Goal: Task Accomplishment & Management: Use online tool/utility

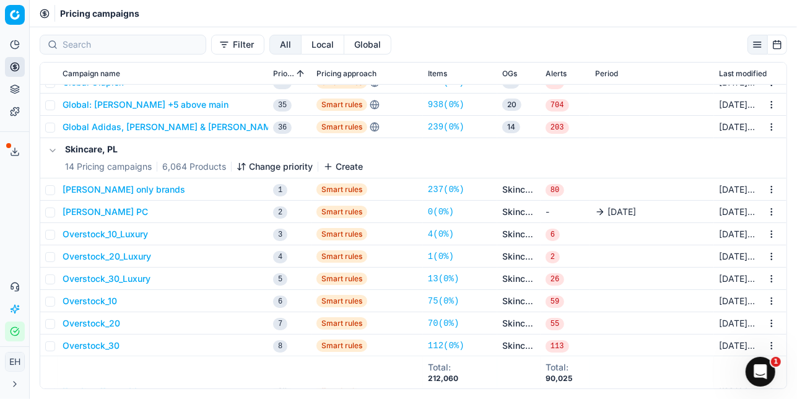
scroll to position [734, 0]
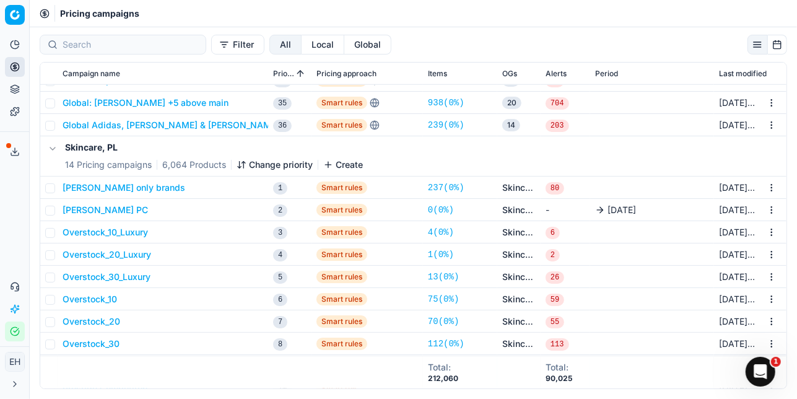
click at [54, 148] on button "button" at bounding box center [52, 148] width 15 height 15
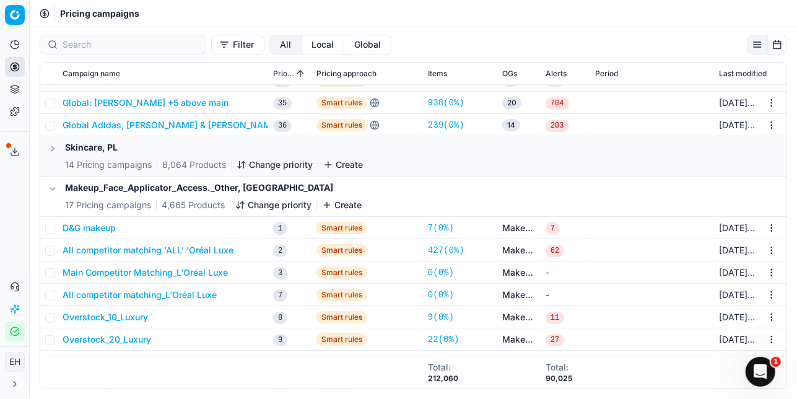
click at [51, 187] on button "button" at bounding box center [52, 189] width 15 height 15
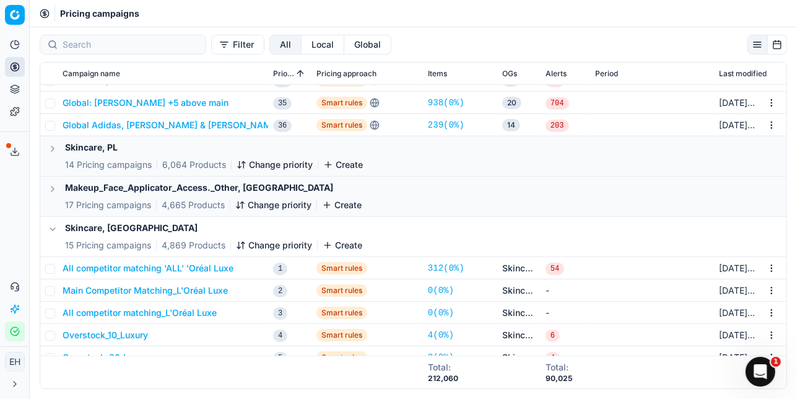
click at [50, 229] on button "button" at bounding box center [52, 229] width 15 height 15
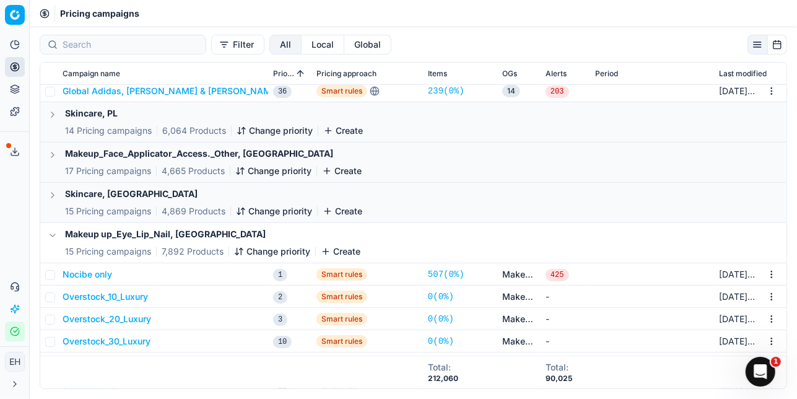
scroll to position [778, 0]
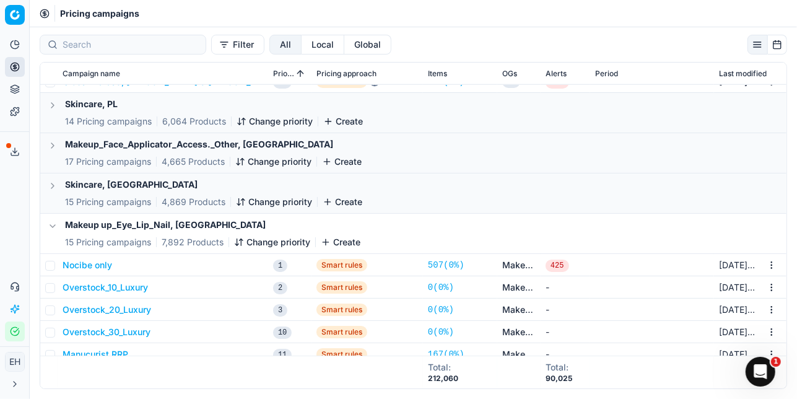
click at [53, 227] on button "button" at bounding box center [52, 226] width 15 height 15
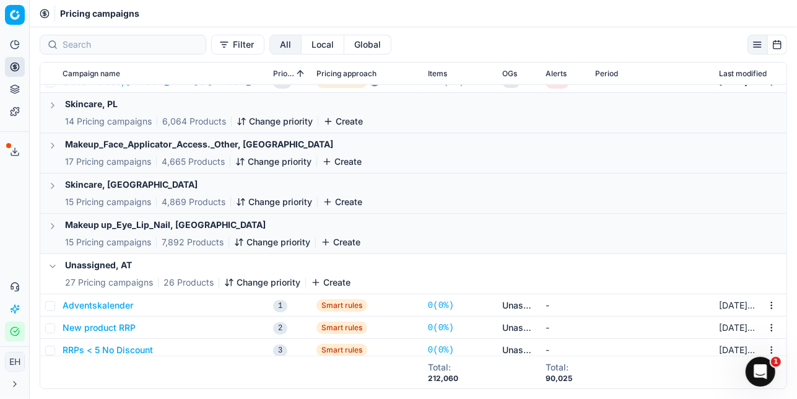
click at [52, 265] on button "button" at bounding box center [52, 266] width 15 height 15
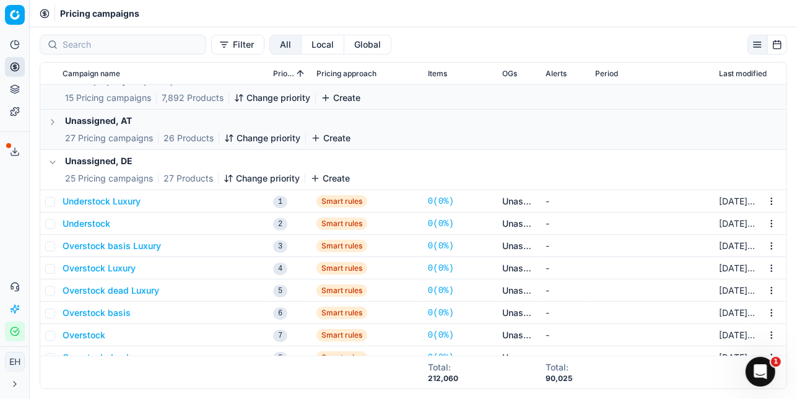
scroll to position [902, 0]
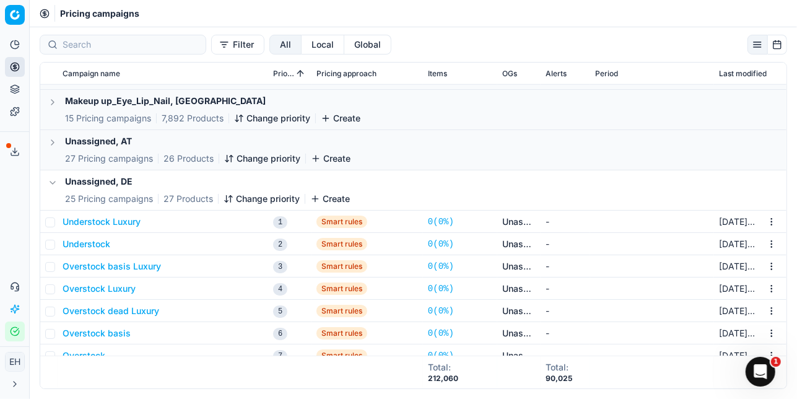
click at [55, 188] on button "button" at bounding box center [52, 182] width 15 height 15
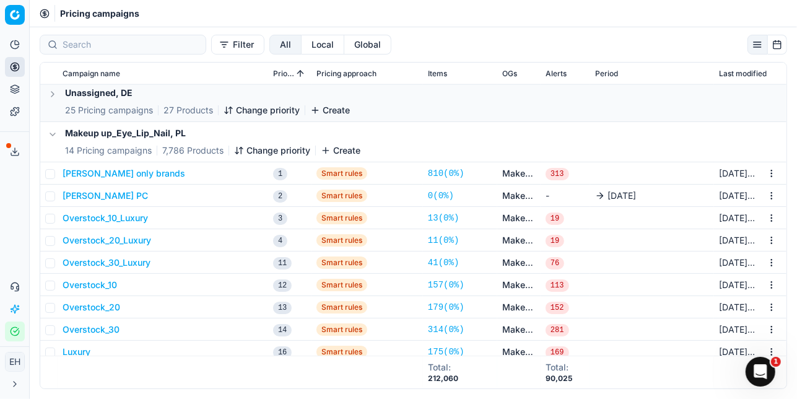
scroll to position [933, 0]
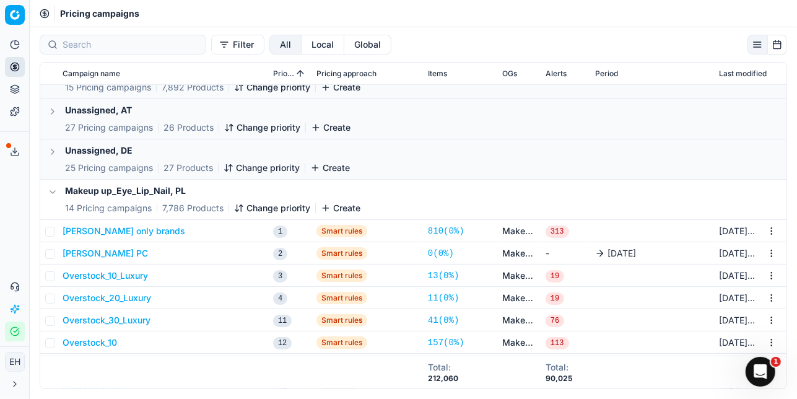
click at [54, 194] on button "button" at bounding box center [52, 192] width 15 height 15
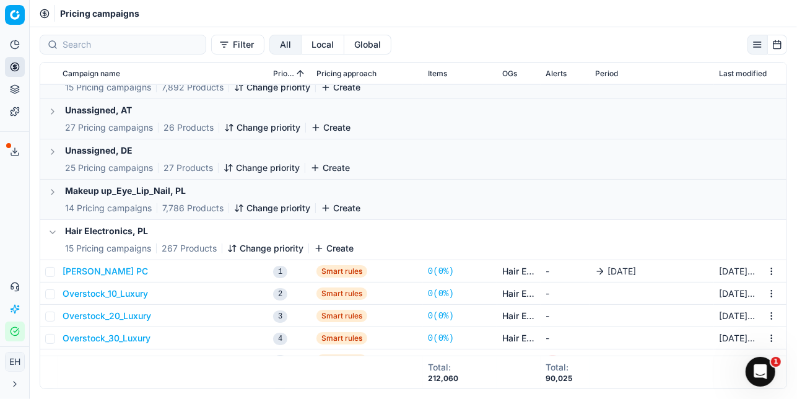
click at [51, 230] on button "button" at bounding box center [52, 232] width 15 height 15
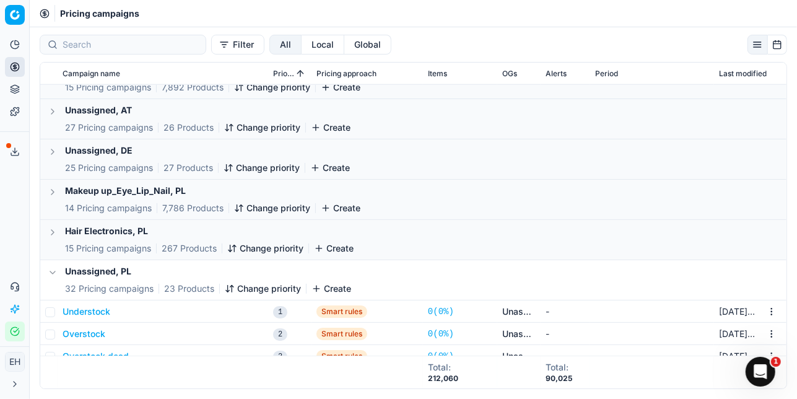
click at [51, 273] on button "button" at bounding box center [52, 272] width 15 height 15
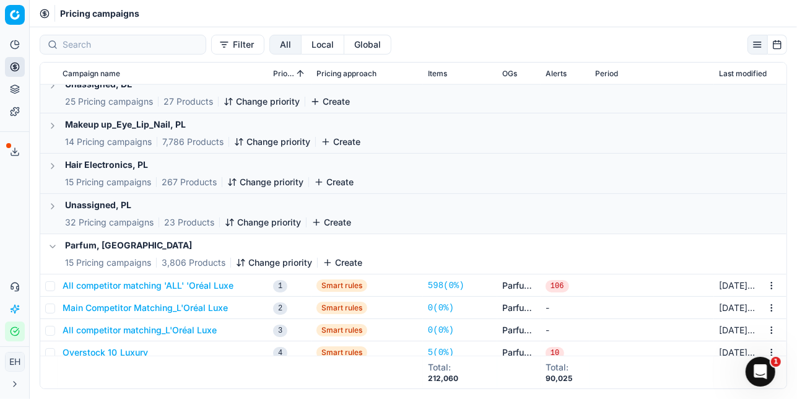
scroll to position [1051, 0]
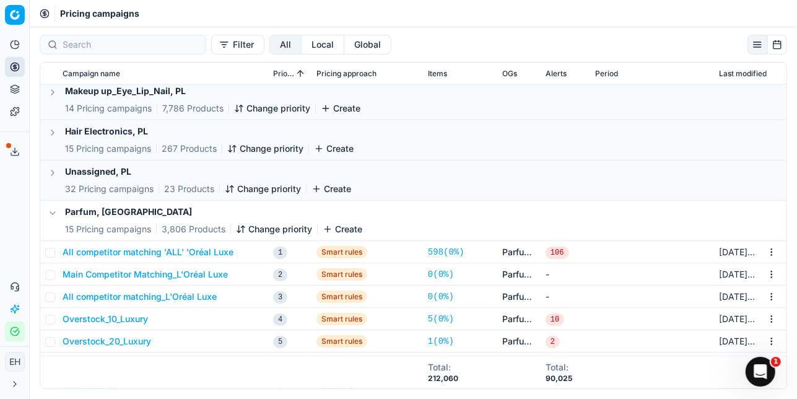
click at [52, 214] on button "button" at bounding box center [52, 213] width 15 height 15
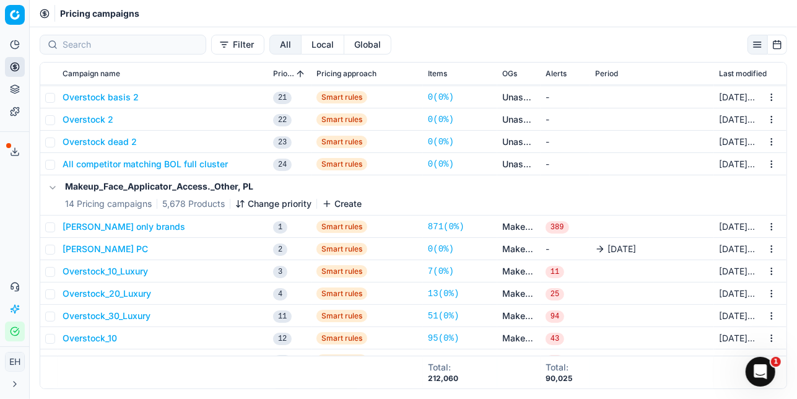
scroll to position [2139, 0]
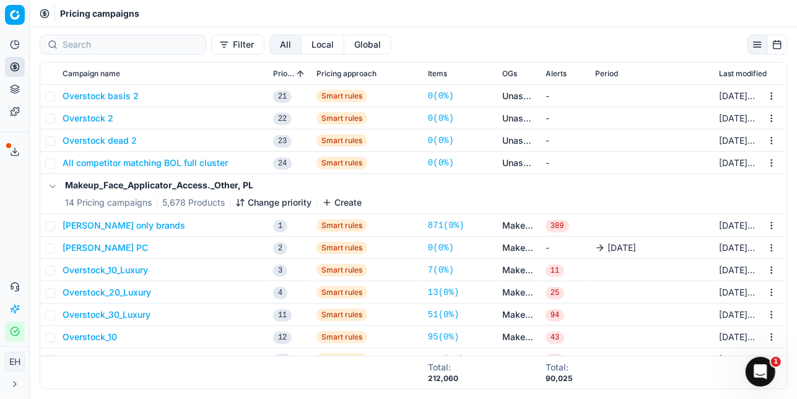
click at [54, 188] on button "button" at bounding box center [52, 186] width 15 height 15
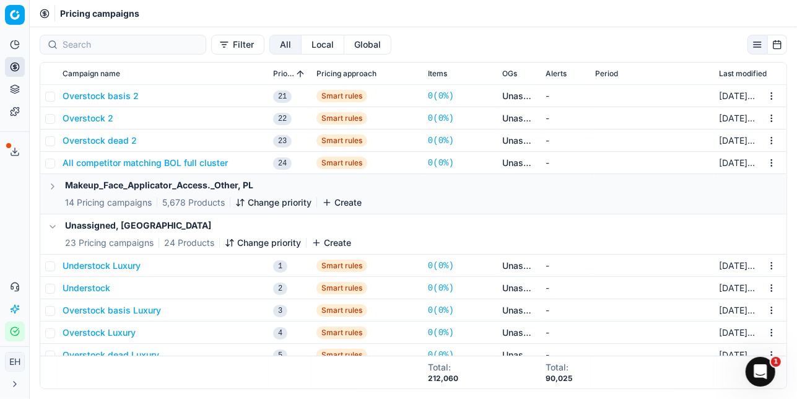
click at [51, 223] on button "button" at bounding box center [52, 226] width 15 height 15
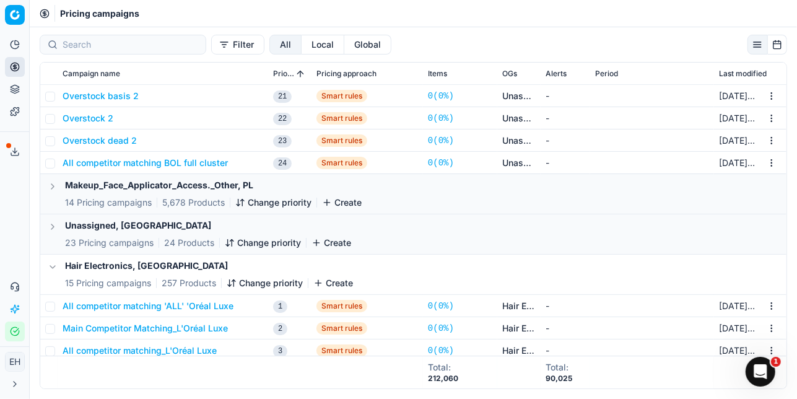
click at [51, 263] on button "button" at bounding box center [52, 267] width 15 height 15
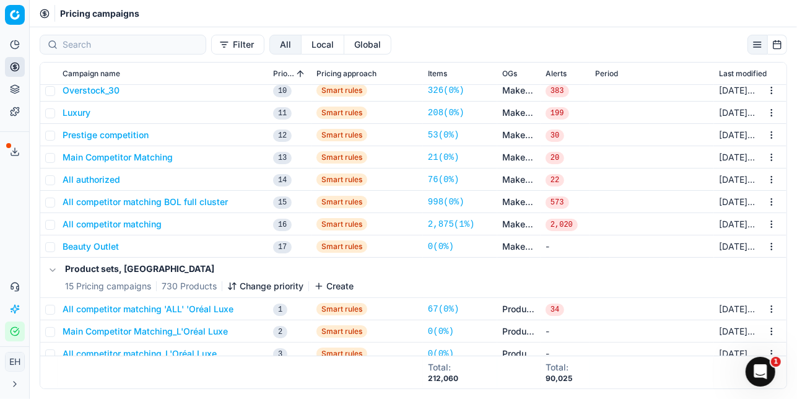
scroll to position [2567, 0]
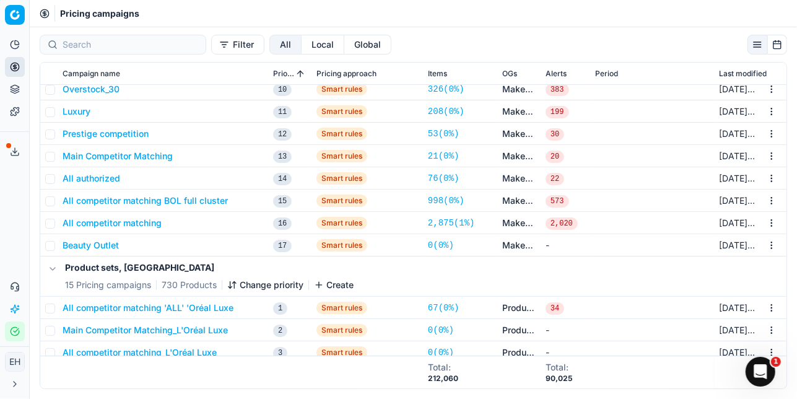
click at [57, 273] on button "button" at bounding box center [52, 268] width 15 height 15
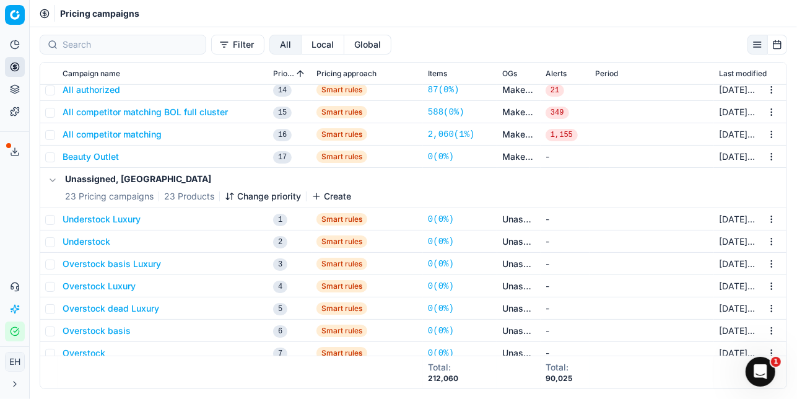
scroll to position [3408, 0]
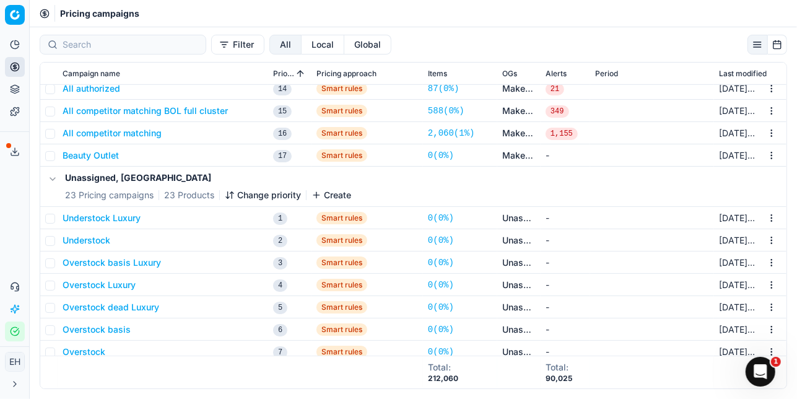
click at [54, 180] on button "button" at bounding box center [52, 179] width 15 height 15
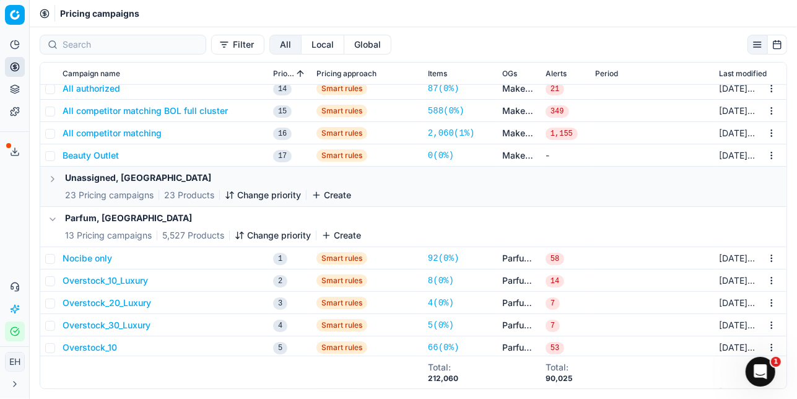
click at [51, 219] on button "button" at bounding box center [52, 219] width 15 height 15
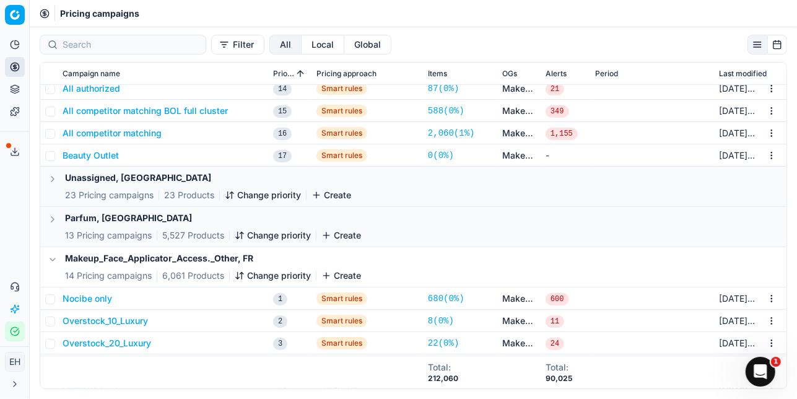
click at [53, 261] on button "button" at bounding box center [52, 259] width 15 height 15
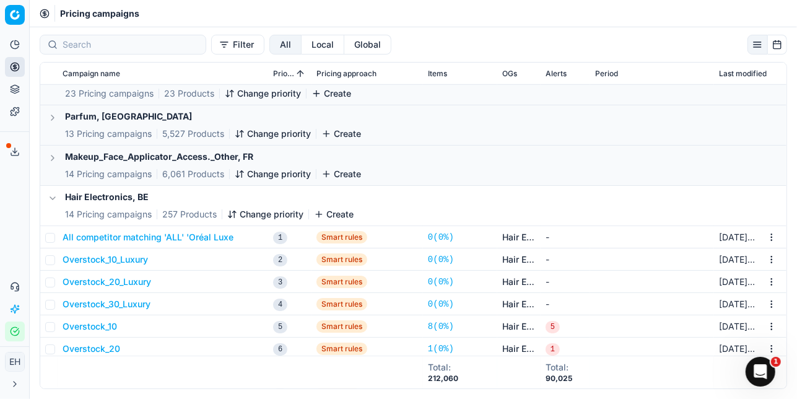
scroll to position [3535, 0]
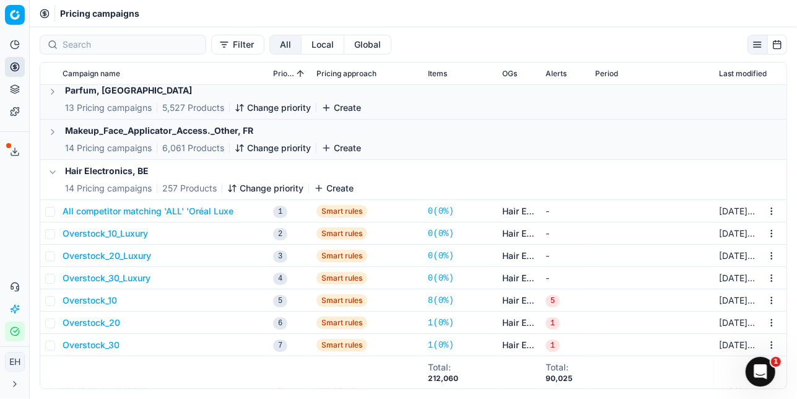
click at [52, 171] on button "button" at bounding box center [52, 172] width 15 height 15
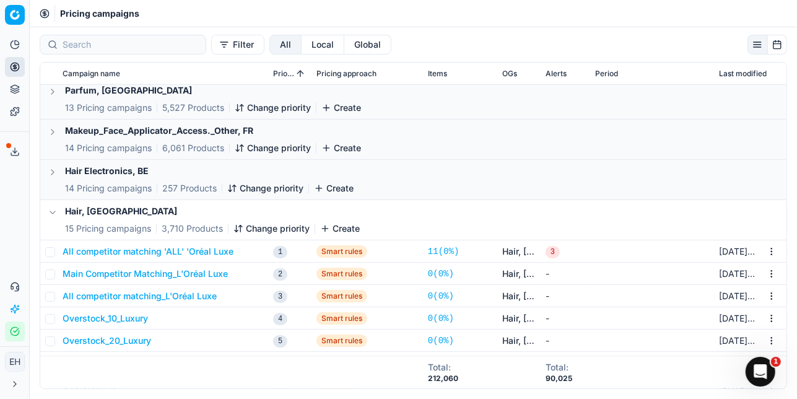
click at [52, 171] on button "button" at bounding box center [52, 172] width 15 height 15
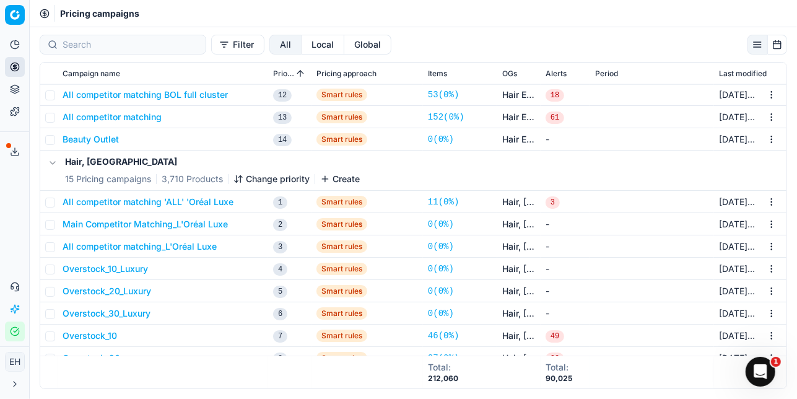
scroll to position [3952, 0]
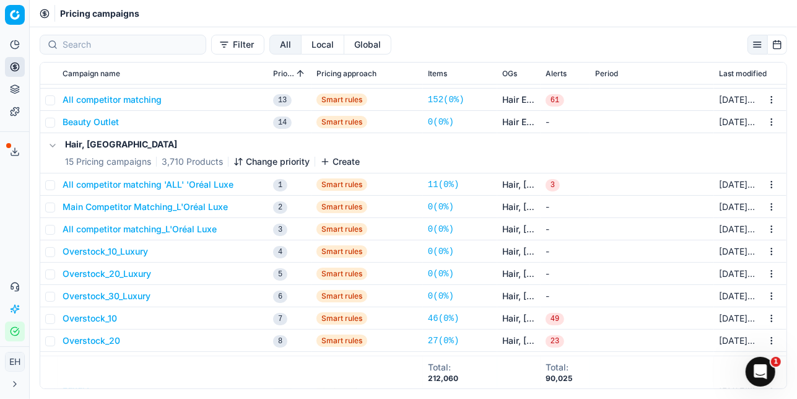
click at [50, 143] on button "button" at bounding box center [52, 145] width 15 height 15
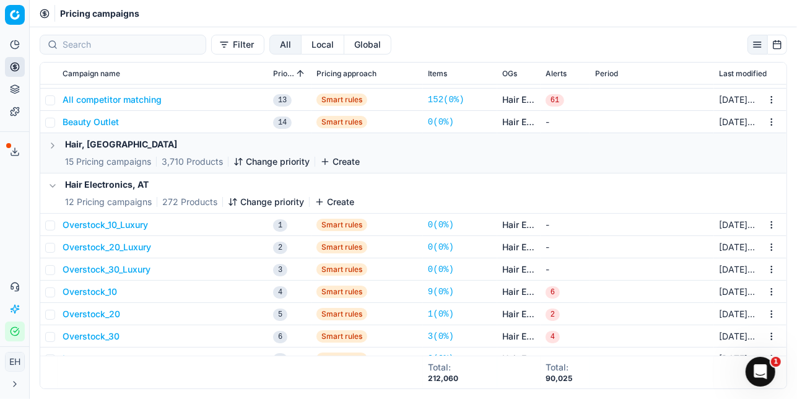
click at [48, 185] on button "button" at bounding box center [52, 185] width 15 height 15
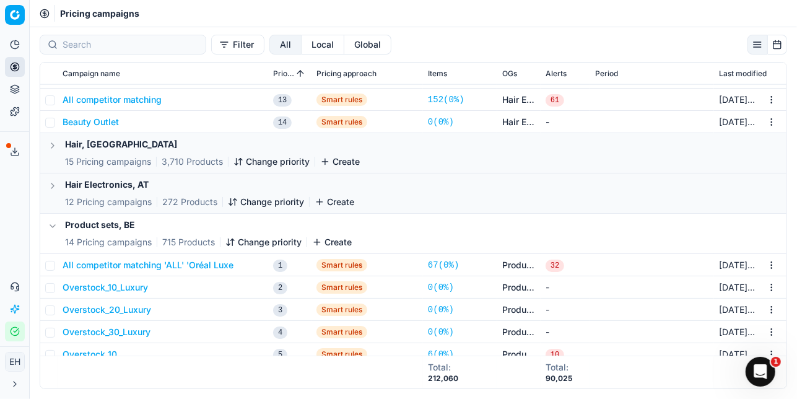
scroll to position [3959, 0]
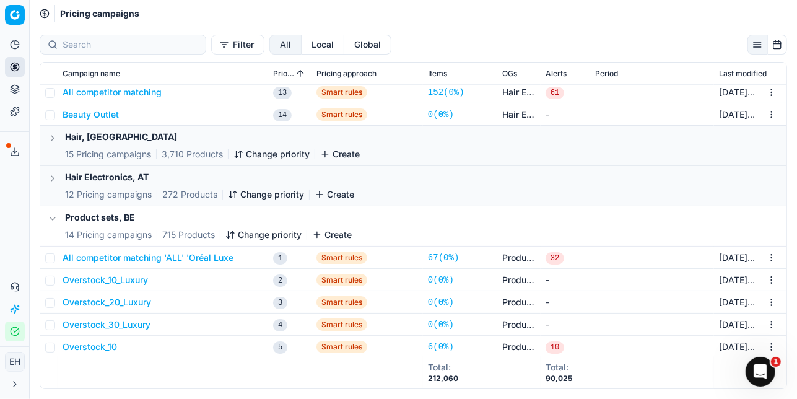
click at [133, 261] on button "All competitor matching 'ALL' 'Oréal Luxe" at bounding box center [148, 258] width 171 height 12
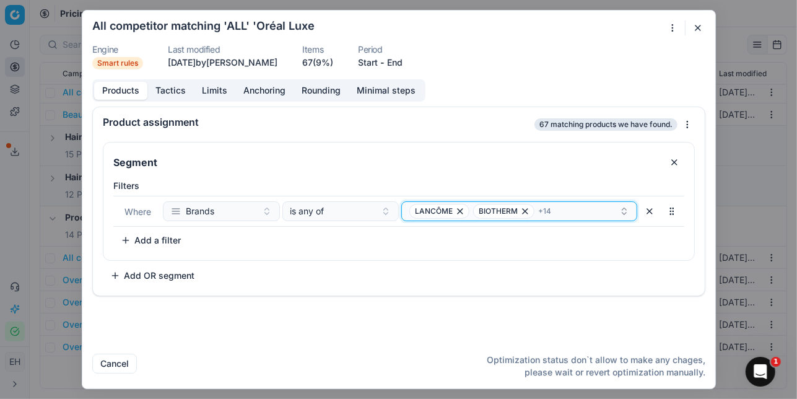
click at [571, 211] on div "LANCÔME BIOTHERM + 14" at bounding box center [515, 211] width 210 height 15
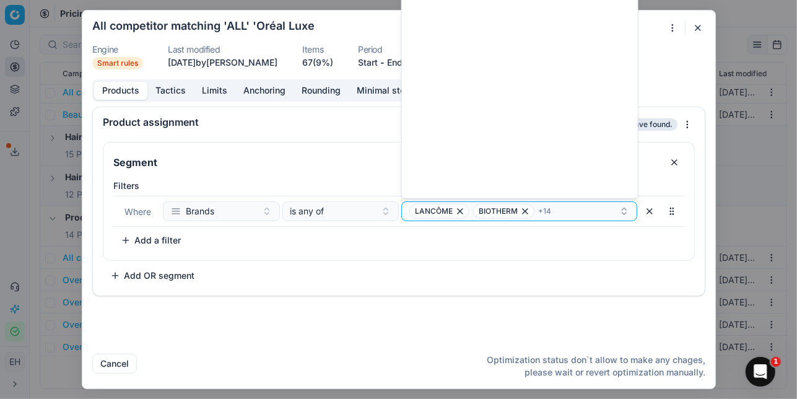
scroll to position [0, 0]
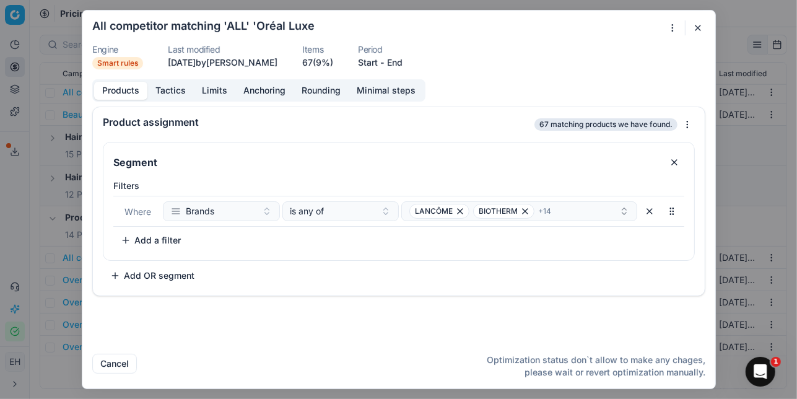
click at [346, 128] on div "Product assignment 67 matching products we have found." at bounding box center [399, 122] width 612 height 30
click at [625, 206] on icon "button" at bounding box center [625, 211] width 10 height 10
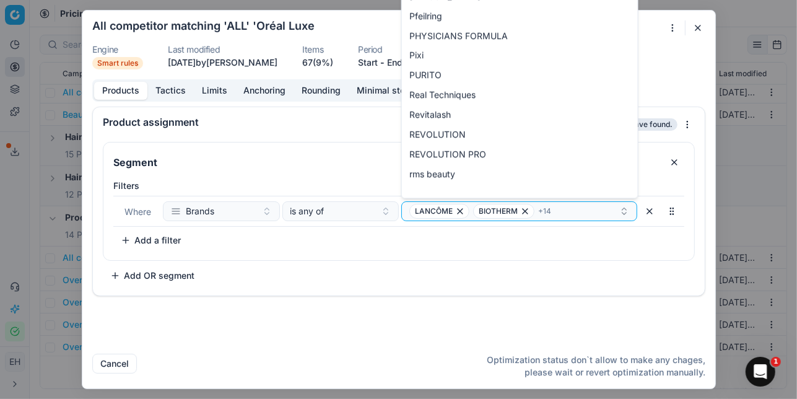
scroll to position [2278, 0]
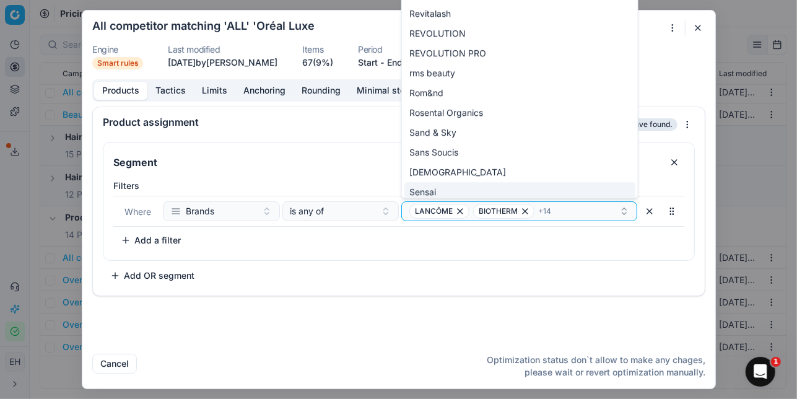
click at [601, 275] on div "Segment Filters Where Brands is any of LANCÔME BIOTHERM + 14 To pick up a sorta…" at bounding box center [399, 214] width 592 height 144
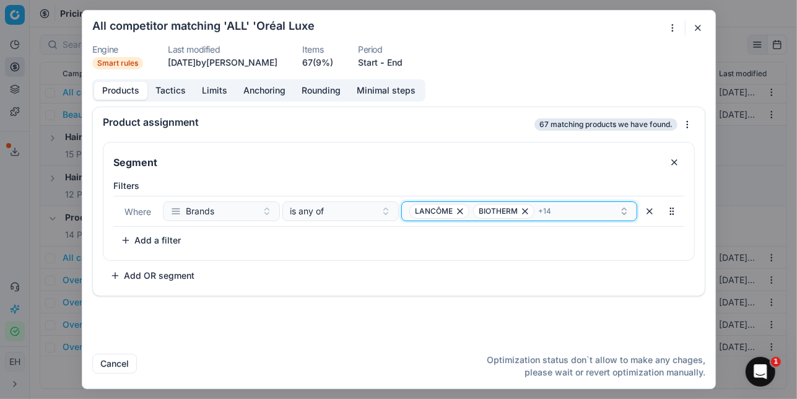
click at [550, 214] on div "LANCÔME BIOTHERM + 14" at bounding box center [515, 211] width 210 height 15
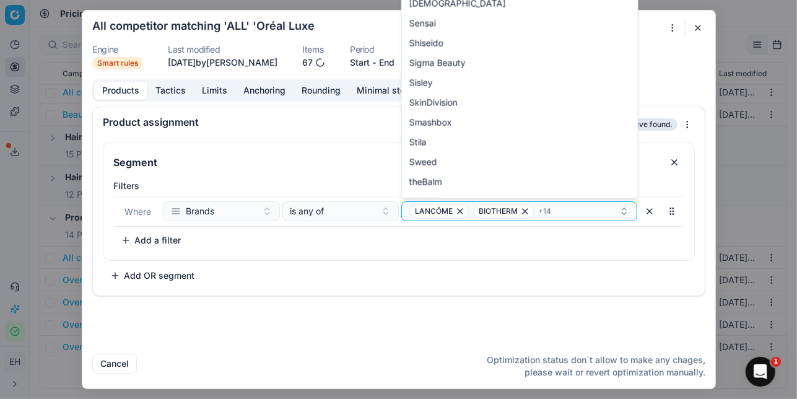
scroll to position [2465, 0]
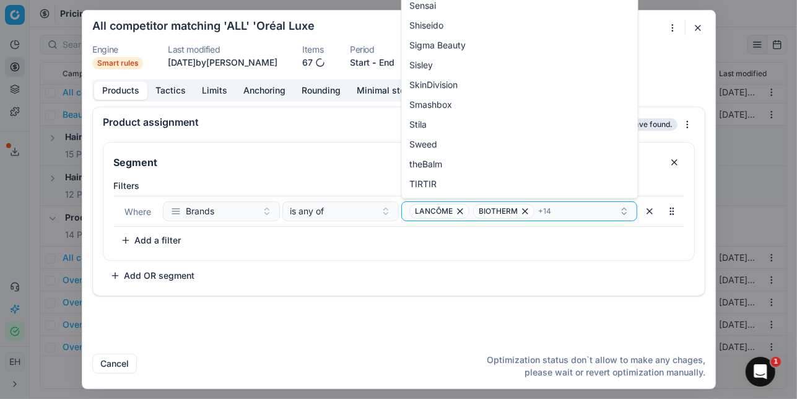
click at [550, 274] on div "Segment Filters Where Brands is any of LANCÔME BIOTHERM + 14 To pick up a sorta…" at bounding box center [399, 214] width 592 height 144
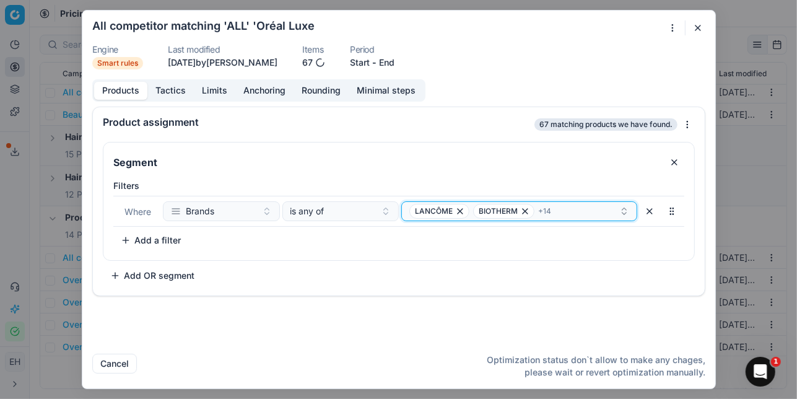
click at [546, 209] on span "+ 14" at bounding box center [544, 211] width 13 height 10
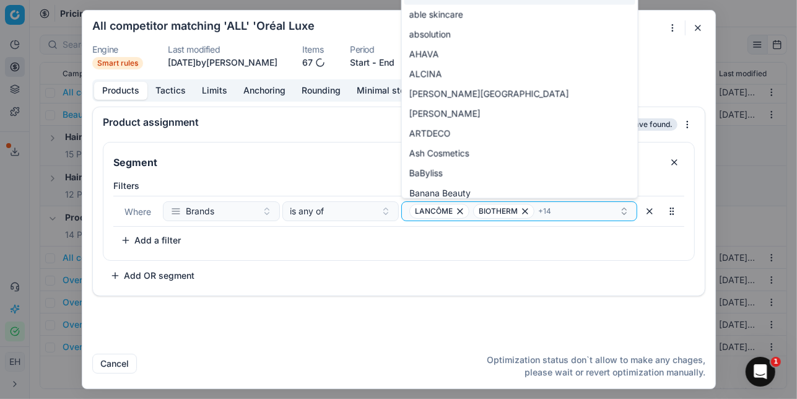
click at [543, 260] on div "Segment Filters Where Brands is any of LANCÔME BIOTHERM + 14 To pick up a sorta…" at bounding box center [399, 201] width 592 height 119
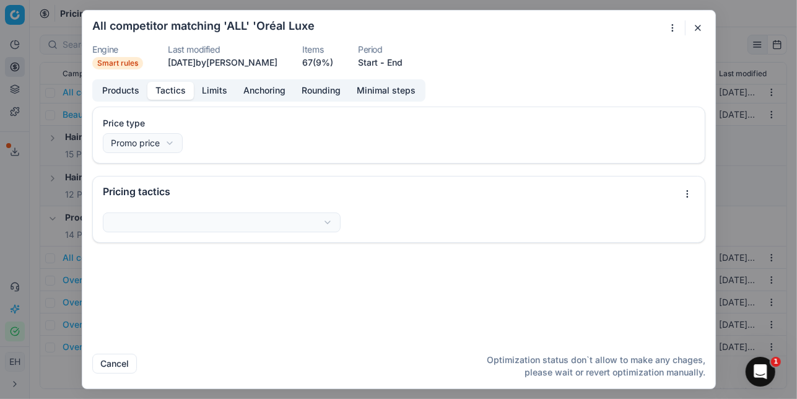
click at [172, 88] on button "Tactics" at bounding box center [170, 91] width 46 height 18
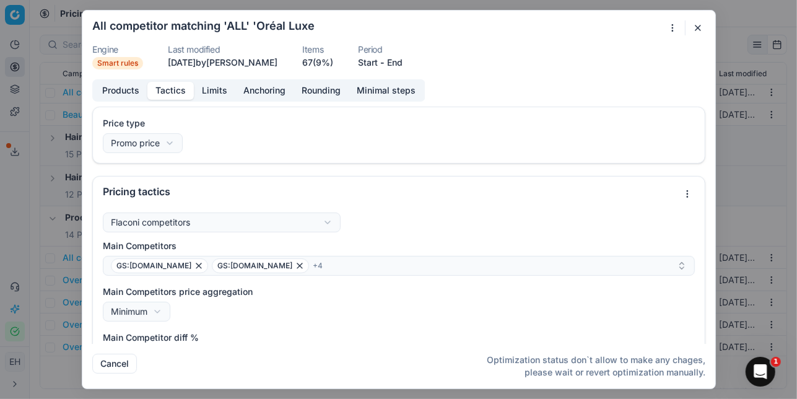
click at [207, 92] on button "Limits" at bounding box center [215, 91] width 42 height 18
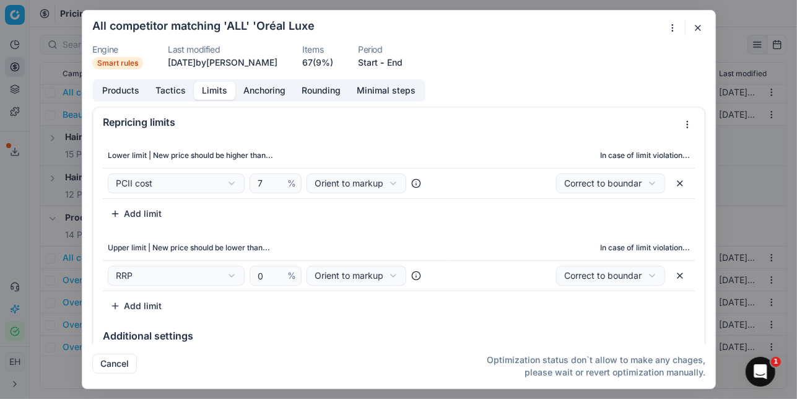
click at [254, 89] on button "Anchoring" at bounding box center [264, 91] width 58 height 18
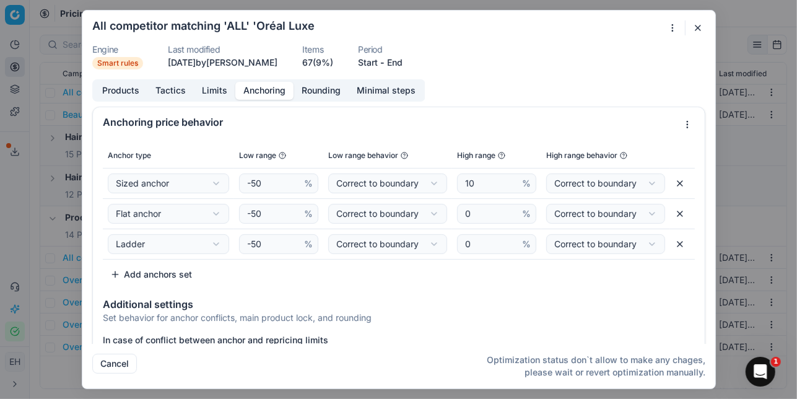
click at [314, 89] on button "Rounding" at bounding box center [321, 91] width 55 height 18
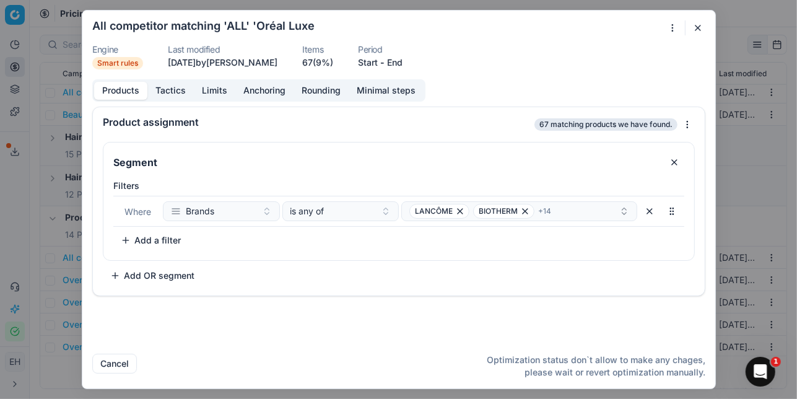
click at [125, 84] on button "Products" at bounding box center [120, 91] width 53 height 18
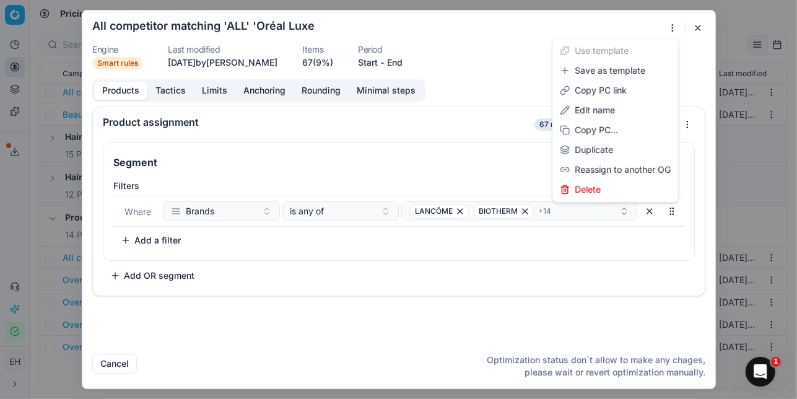
click at [672, 30] on div "We are saving PC settings. Please wait, it should take a few minutes All compet…" at bounding box center [398, 199] width 797 height 399
click at [640, 24] on div "We are saving PC settings. Please wait, it should take a few minutes All compet…" at bounding box center [398, 199] width 797 height 399
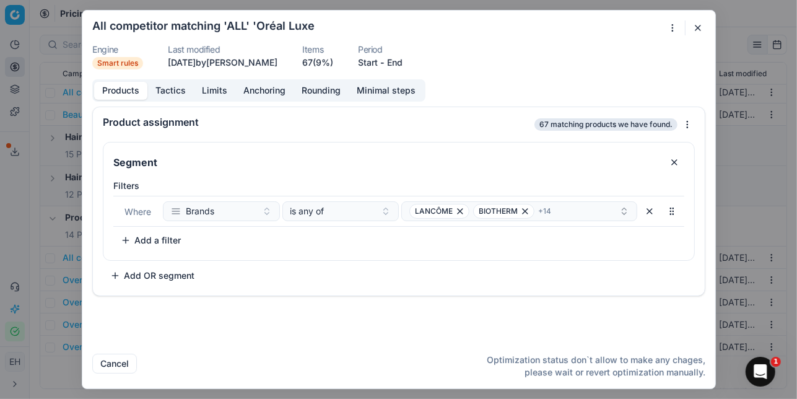
click at [698, 27] on button "button" at bounding box center [698, 27] width 15 height 15
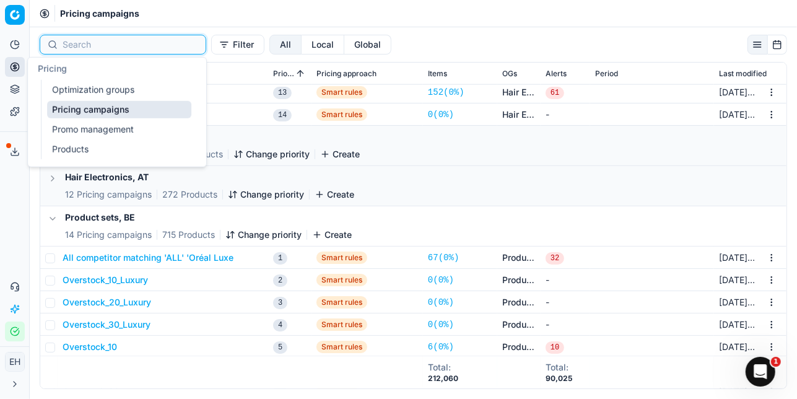
click at [94, 46] on input at bounding box center [131, 44] width 136 height 12
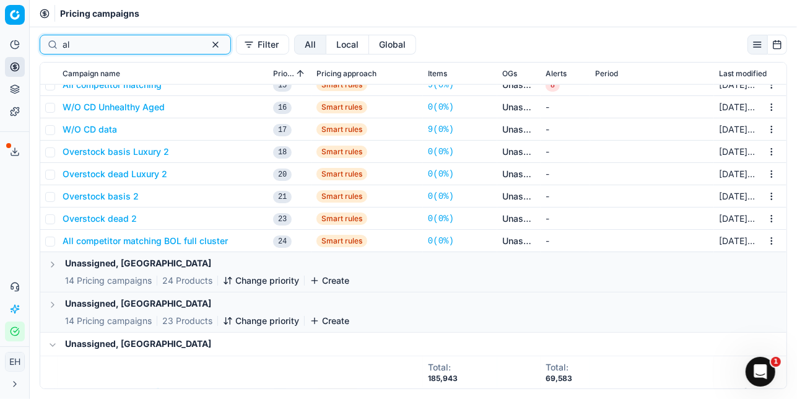
scroll to position [2551, 0]
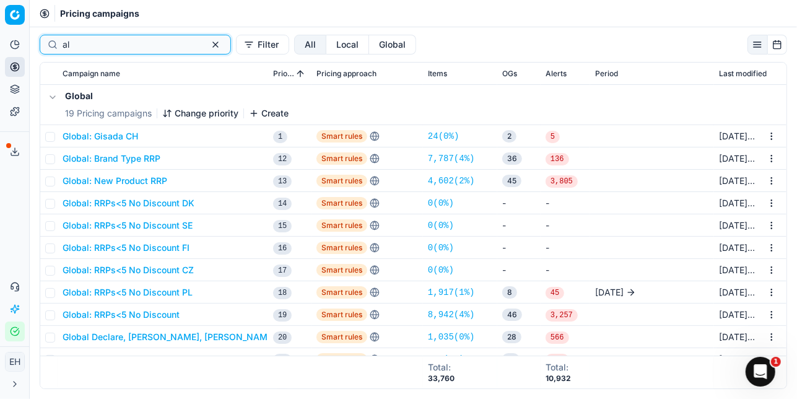
type input "a"
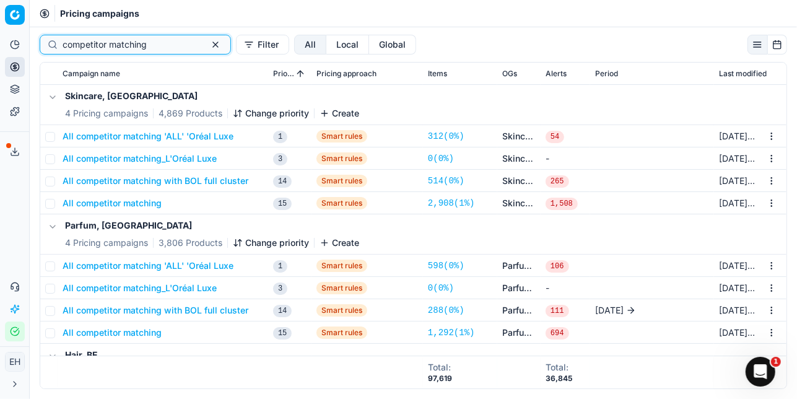
type input "competitor matching"
click at [146, 157] on button "All competitor matching_L'Oréal Luxe" at bounding box center [140, 158] width 154 height 12
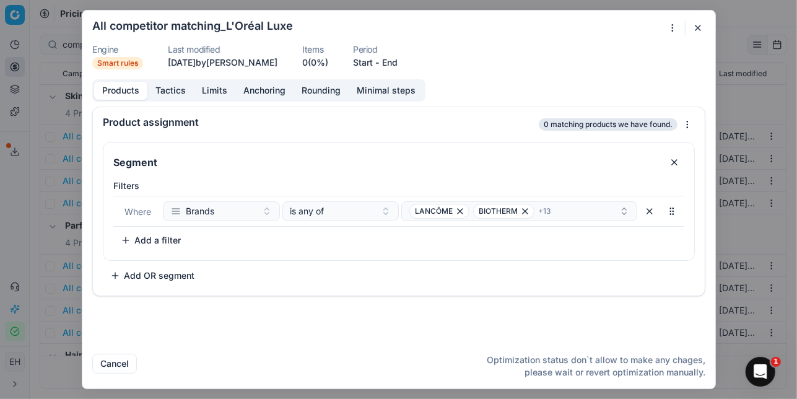
click at [696, 27] on button "button" at bounding box center [698, 27] width 15 height 15
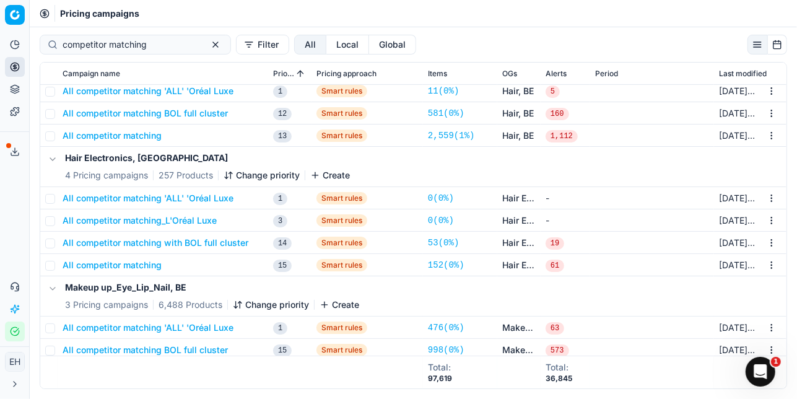
scroll to position [324, 0]
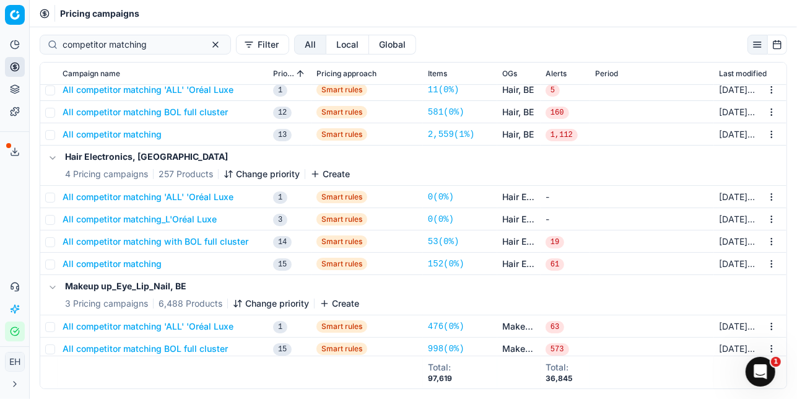
click at [369, 48] on button "Global" at bounding box center [392, 45] width 47 height 20
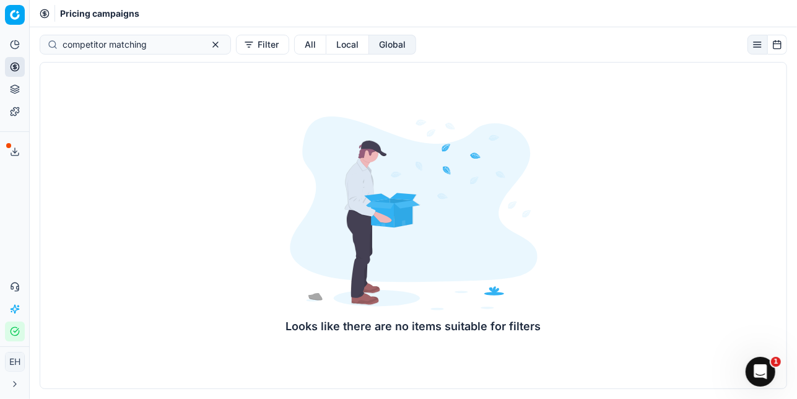
click at [327, 52] on button "Local" at bounding box center [348, 45] width 43 height 20
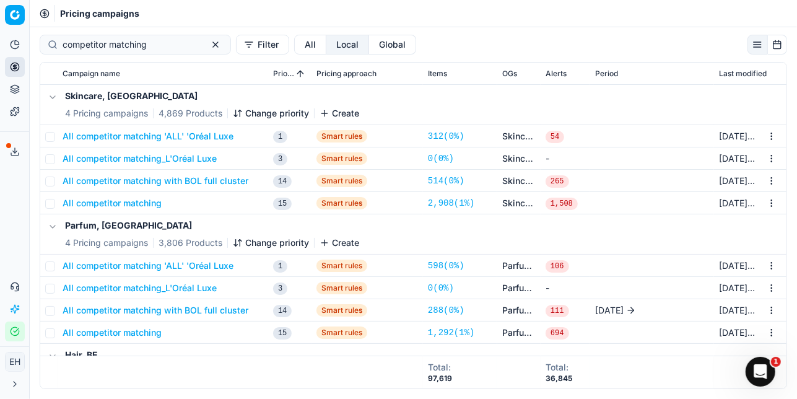
click at [294, 46] on button "All" at bounding box center [310, 45] width 32 height 20
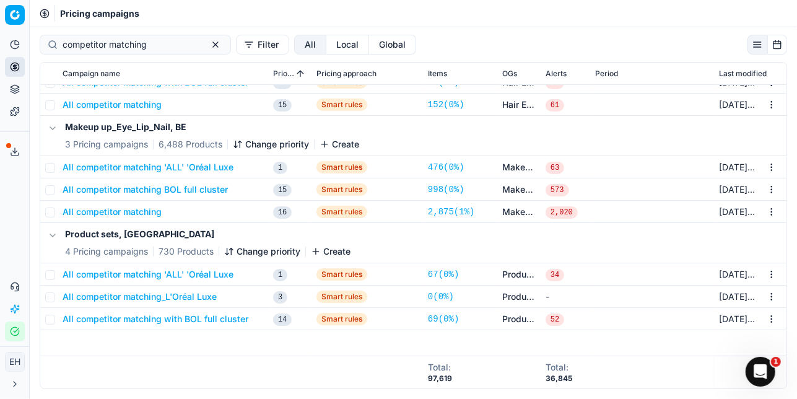
scroll to position [582, 0]
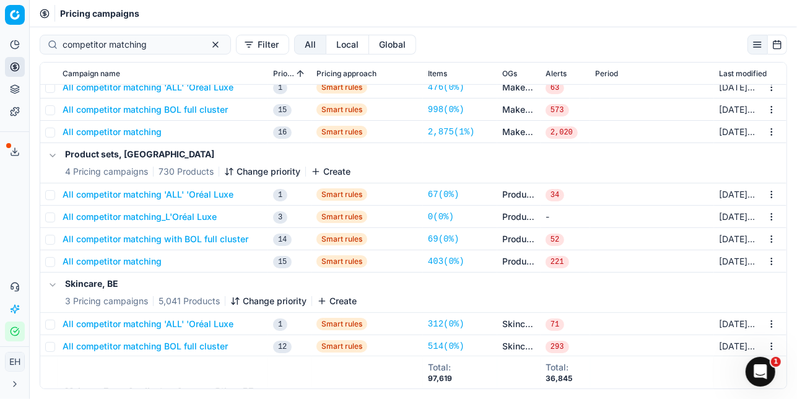
click at [200, 192] on button "All competitor matching 'ALL' 'Oréal Luxe" at bounding box center [148, 194] width 171 height 12
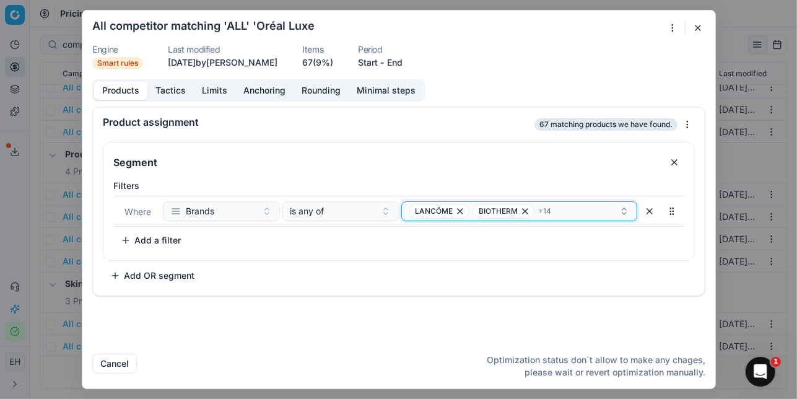
click at [625, 213] on icon "button" at bounding box center [624, 214] width 4 height 2
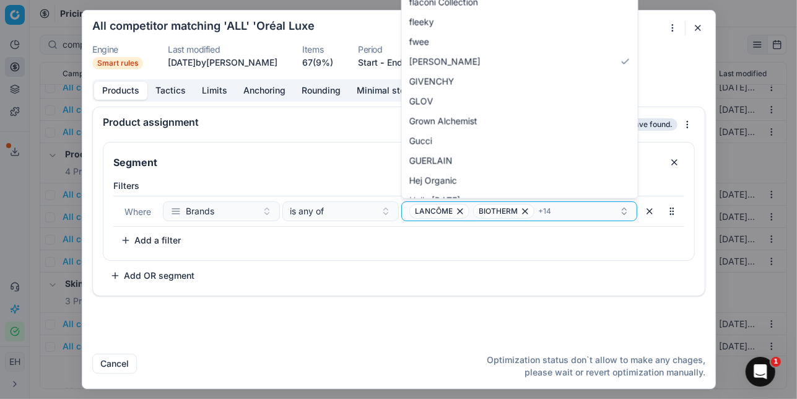
scroll to position [1004, 0]
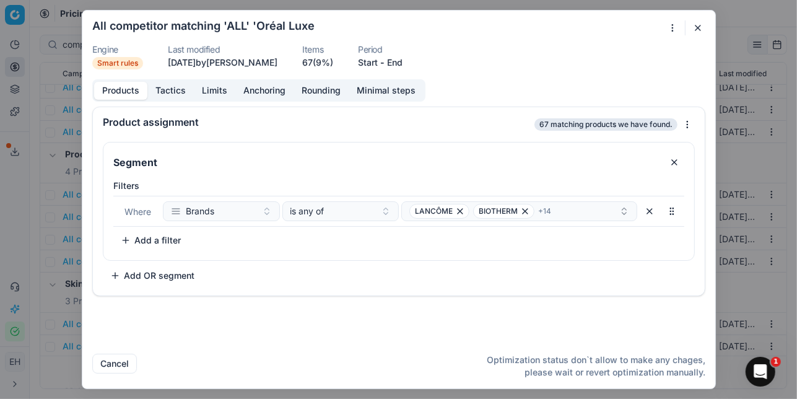
click at [371, 30] on div "All competitor matching 'ALL' 'Oréal Luxe" at bounding box center [391, 27] width 599 height 15
click at [695, 25] on button "button" at bounding box center [698, 27] width 15 height 15
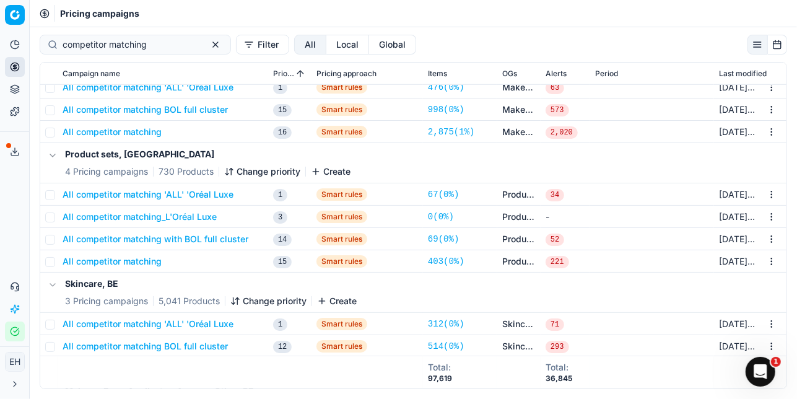
click at [131, 216] on button "All competitor matching_L'Oréal Luxe" at bounding box center [140, 217] width 154 height 12
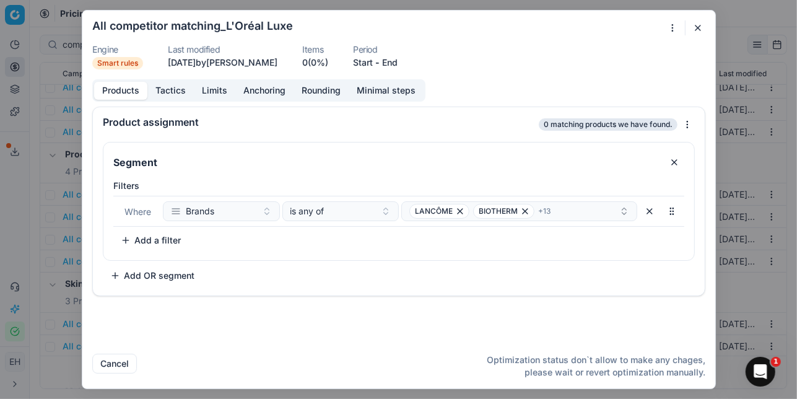
click at [701, 25] on button "button" at bounding box center [698, 27] width 15 height 15
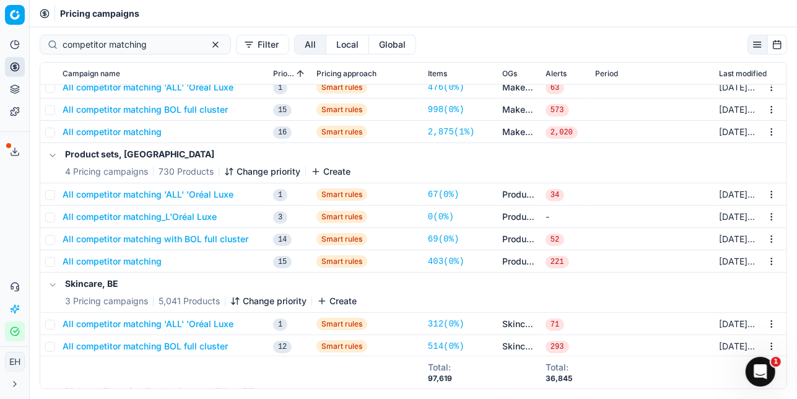
click at [204, 198] on button "All competitor matching 'ALL' 'Oréal Luxe" at bounding box center [148, 194] width 171 height 12
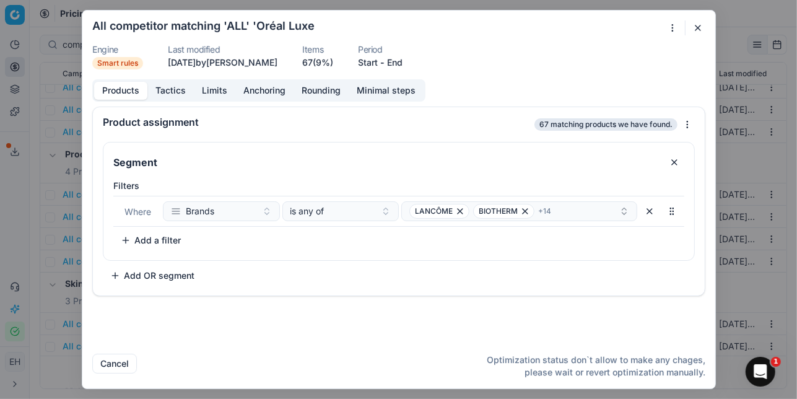
click at [695, 27] on button "button" at bounding box center [698, 27] width 15 height 15
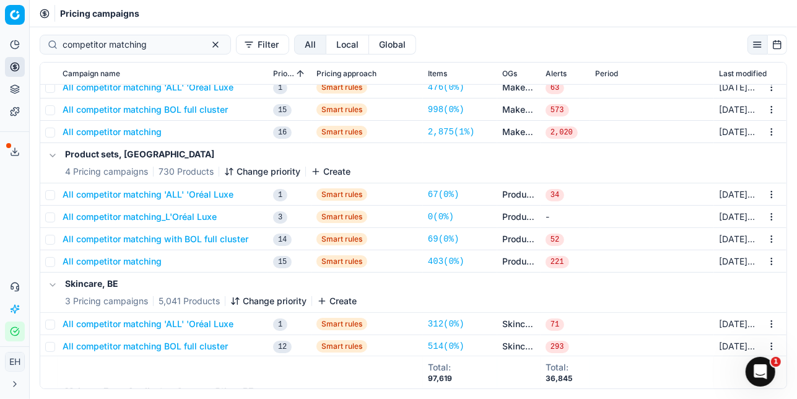
click at [188, 216] on button "All competitor matching_L'Oréal Luxe" at bounding box center [140, 217] width 154 height 12
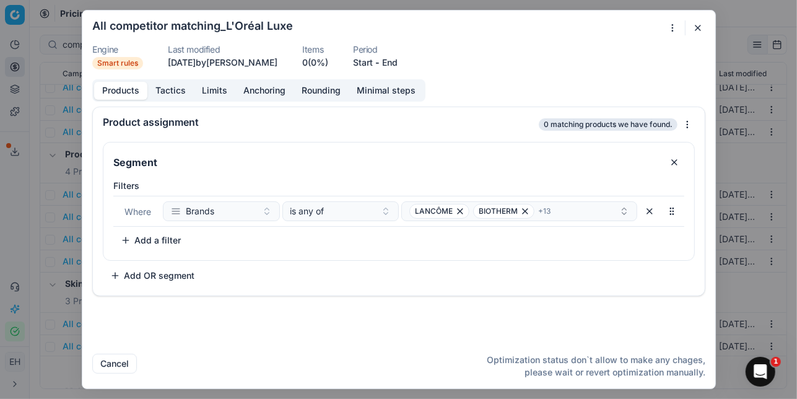
click at [689, 28] on div at bounding box center [677, 27] width 25 height 15
click at [695, 28] on button "button" at bounding box center [698, 27] width 15 height 15
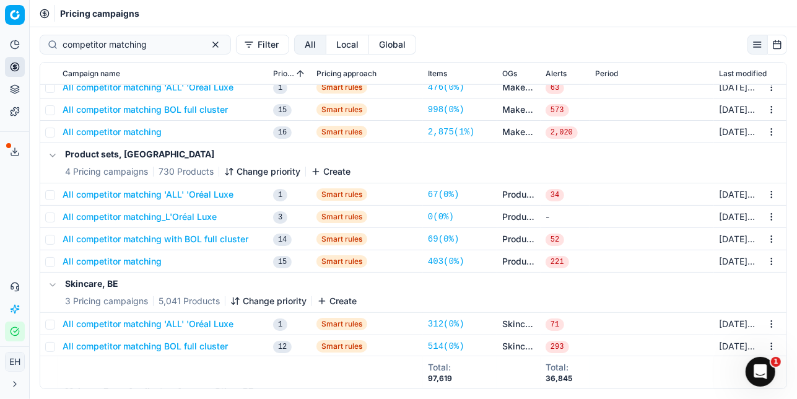
click at [201, 198] on button "All competitor matching 'ALL' 'Oréal Luxe" at bounding box center [148, 194] width 171 height 12
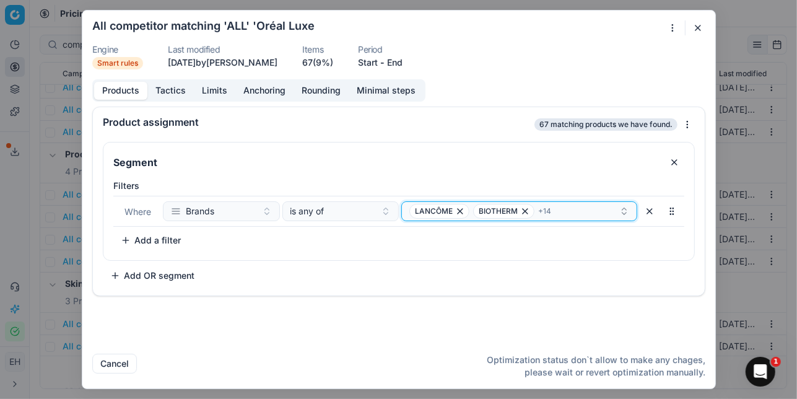
click at [624, 211] on icon "button" at bounding box center [625, 211] width 10 height 10
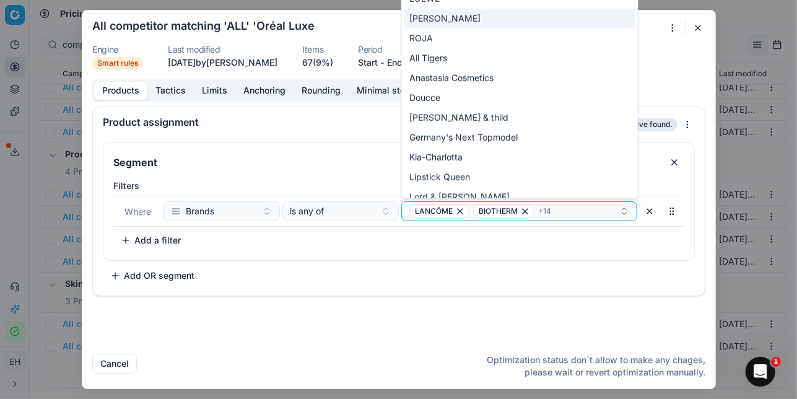
scroll to position [12467, 0]
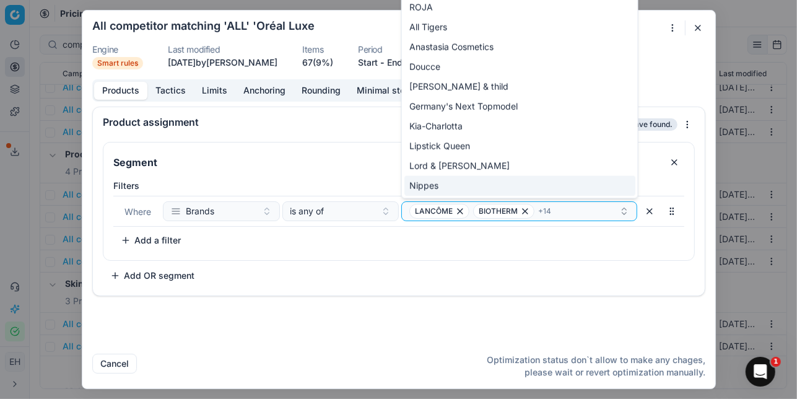
click at [581, 253] on div "Filters Where Brands is any of LANCÔME BIOTHERM + 14 To pick up a sortable item…" at bounding box center [398, 218] width 591 height 86
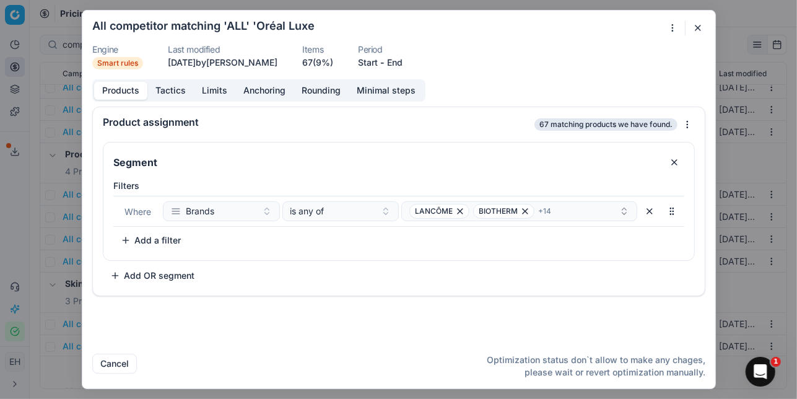
click at [701, 26] on button "button" at bounding box center [698, 27] width 15 height 15
